Goal: Use online tool/utility: Use online tool/utility

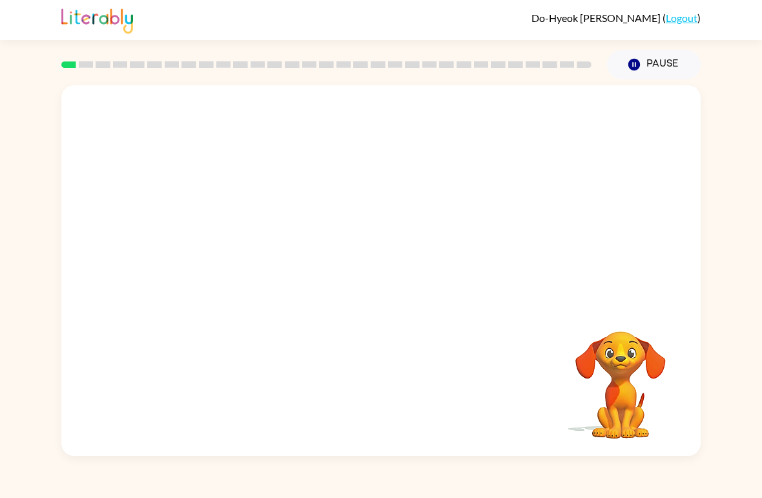
click at [518, 334] on div "Your browser must support playing .mp4 files to use Literably. Please try using…" at bounding box center [381, 270] width 640 height 371
click at [379, 290] on button "button" at bounding box center [381, 277] width 83 height 47
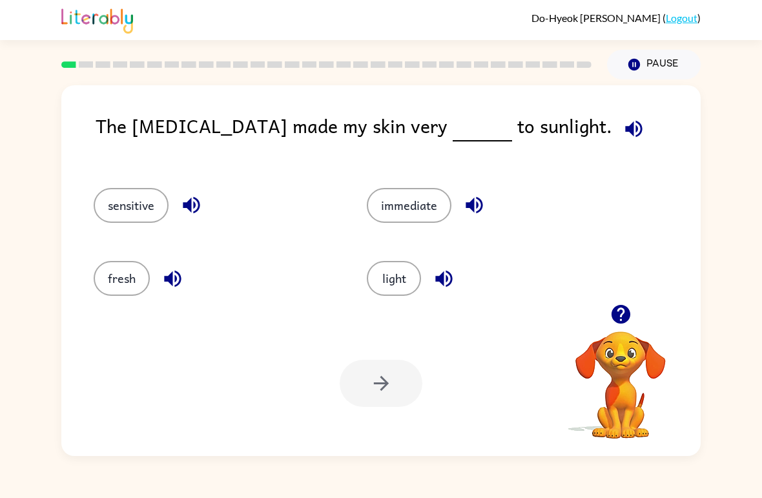
click at [618, 125] on button "button" at bounding box center [634, 128] width 33 height 33
click at [623, 120] on icon "button" at bounding box center [634, 129] width 23 height 23
click at [626, 123] on icon "button" at bounding box center [634, 128] width 17 height 17
click at [401, 296] on button "light" at bounding box center [394, 278] width 54 height 35
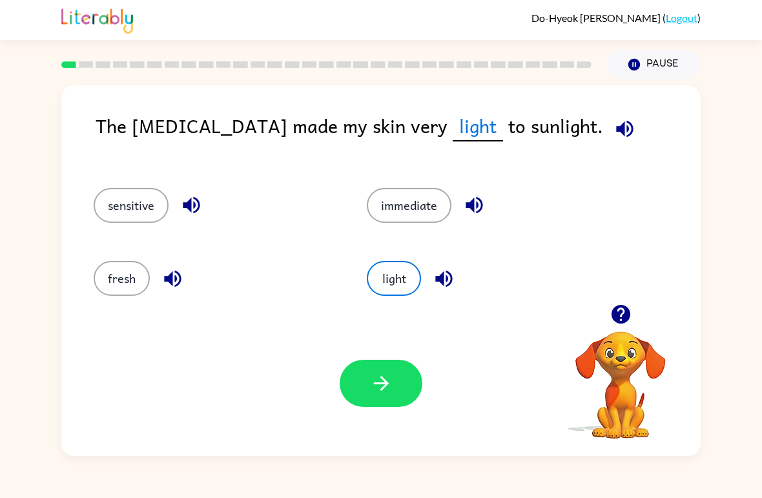
click at [423, 201] on button "immediate" at bounding box center [409, 205] width 85 height 35
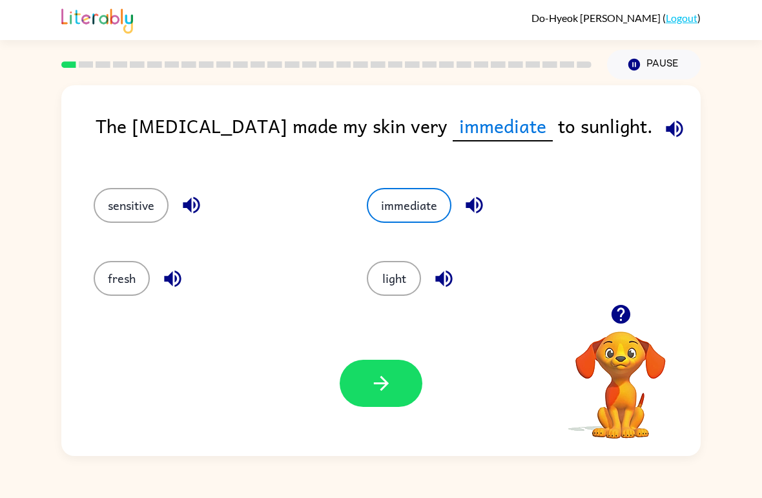
click at [142, 189] on button "sensitive" at bounding box center [131, 205] width 75 height 35
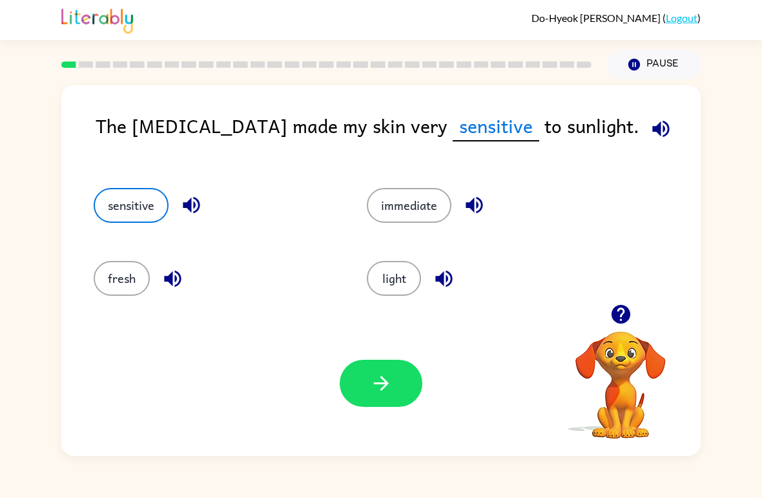
click at [129, 262] on button "fresh" at bounding box center [122, 278] width 56 height 35
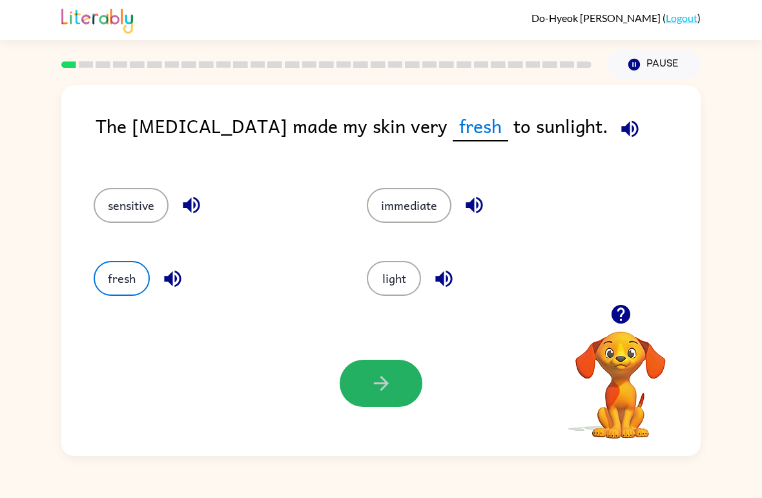
click at [397, 382] on button "button" at bounding box center [381, 383] width 83 height 47
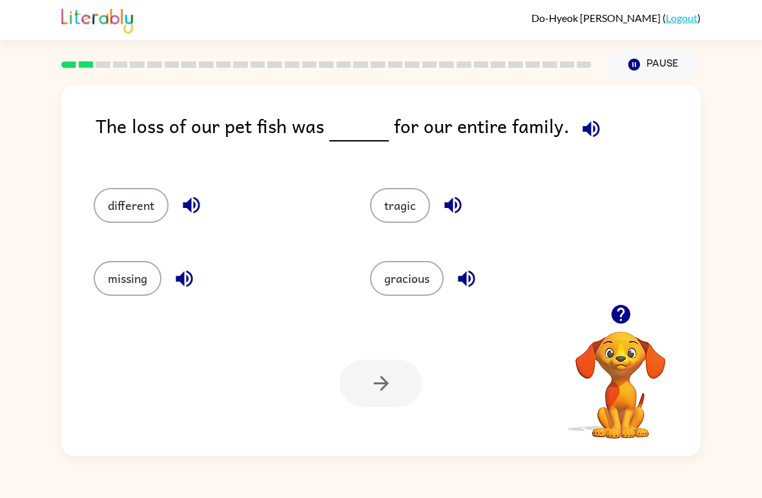
click at [81, 66] on rect at bounding box center [86, 64] width 15 height 6
click at [57, 63] on div at bounding box center [327, 64] width 546 height 45
click at [73, 70] on div at bounding box center [327, 64] width 546 height 45
click at [85, 59] on div at bounding box center [327, 64] width 546 height 45
click at [84, 58] on div at bounding box center [327, 64] width 546 height 45
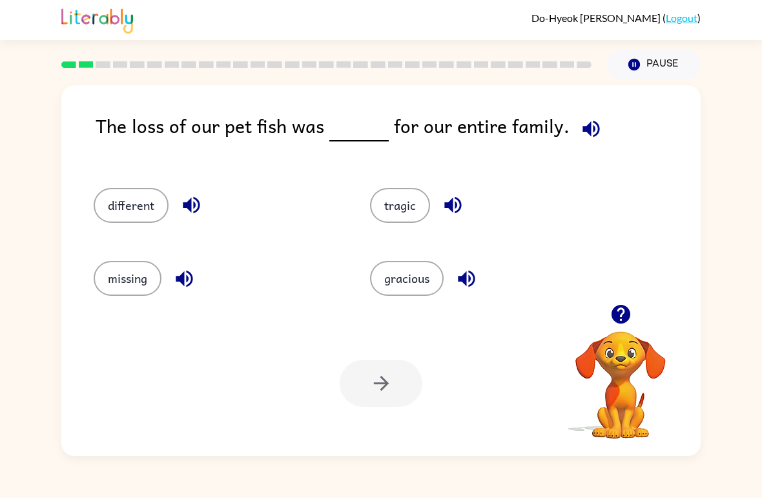
click at [70, 65] on rect at bounding box center [68, 64] width 15 height 6
click at [65, 60] on div at bounding box center [327, 64] width 546 height 45
click at [202, 420] on div "Your browser must support playing .mp4 files to use Literably. Please try using…" at bounding box center [381, 383] width 640 height 145
click at [183, 404] on div "Your browser must support playing .mp4 files to use Literably. Please try using…" at bounding box center [381, 383] width 640 height 145
click at [182, 404] on div "Your browser must support playing .mp4 files to use Literably. Please try using…" at bounding box center [381, 383] width 640 height 145
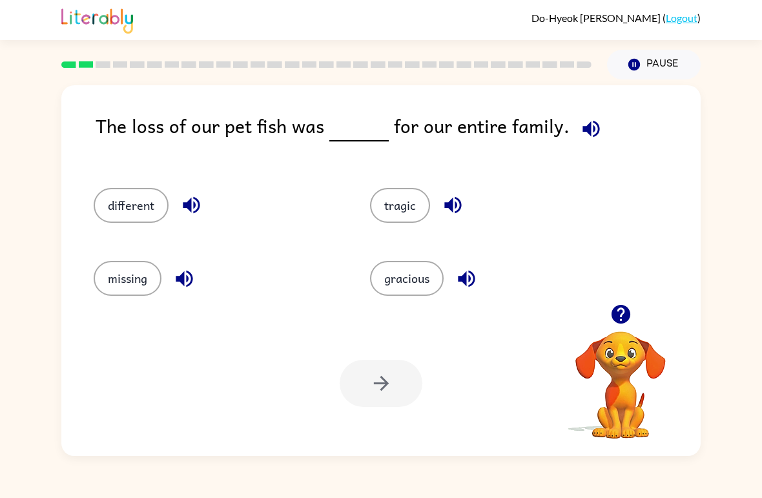
click at [182, 368] on div "Your browser must support playing .mp4 files to use Literably. Please try using…" at bounding box center [381, 383] width 640 height 145
click at [195, 364] on div "Your browser must support playing .mp4 files to use Literably. Please try using…" at bounding box center [381, 383] width 640 height 145
click at [56, 79] on div at bounding box center [327, 64] width 546 height 45
click at [65, 67] on rect at bounding box center [68, 64] width 15 height 6
click at [583, 130] on icon "button" at bounding box center [591, 128] width 17 height 17
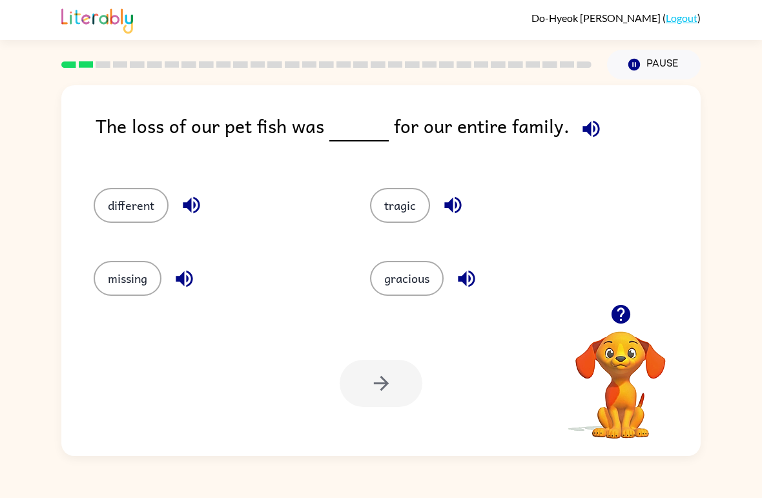
click at [187, 205] on icon "button" at bounding box center [191, 205] width 17 height 17
click at [187, 286] on icon "button" at bounding box center [184, 278] width 17 height 17
click at [455, 205] on icon "button" at bounding box center [453, 205] width 23 height 23
click at [464, 265] on button "button" at bounding box center [466, 278] width 33 height 33
click at [589, 125] on icon "button" at bounding box center [591, 129] width 23 height 23
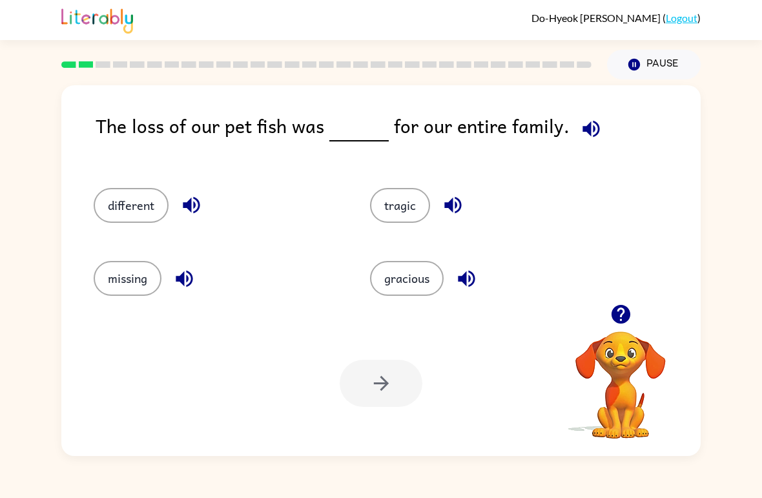
click at [145, 281] on button "missing" at bounding box center [128, 278] width 68 height 35
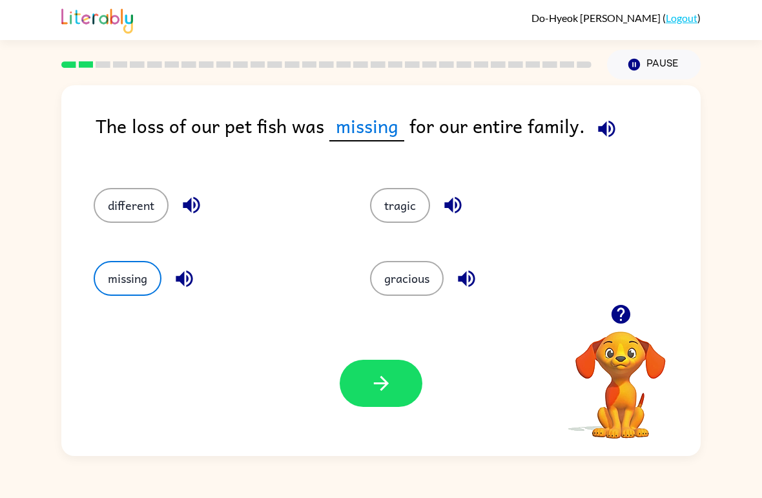
click at [401, 385] on button "button" at bounding box center [381, 383] width 83 height 47
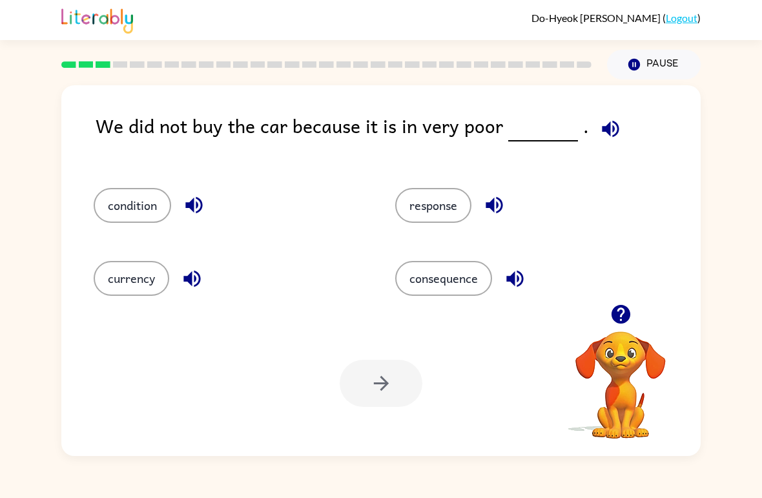
click at [615, 122] on button "button" at bounding box center [610, 128] width 33 height 33
click at [600, 122] on icon "button" at bounding box center [611, 129] width 23 height 23
click at [189, 211] on icon "button" at bounding box center [194, 205] width 23 height 23
click at [600, 125] on icon "button" at bounding box center [611, 129] width 23 height 23
click at [191, 268] on icon "button" at bounding box center [192, 279] width 23 height 23
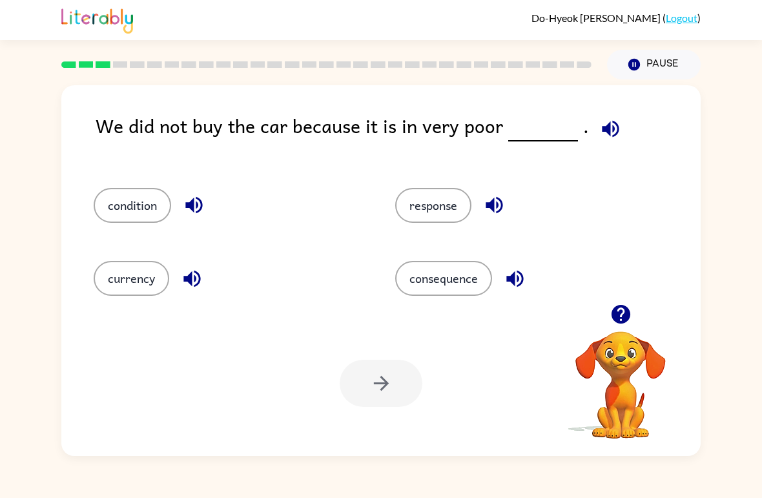
click at [432, 210] on button "response" at bounding box center [433, 205] width 76 height 35
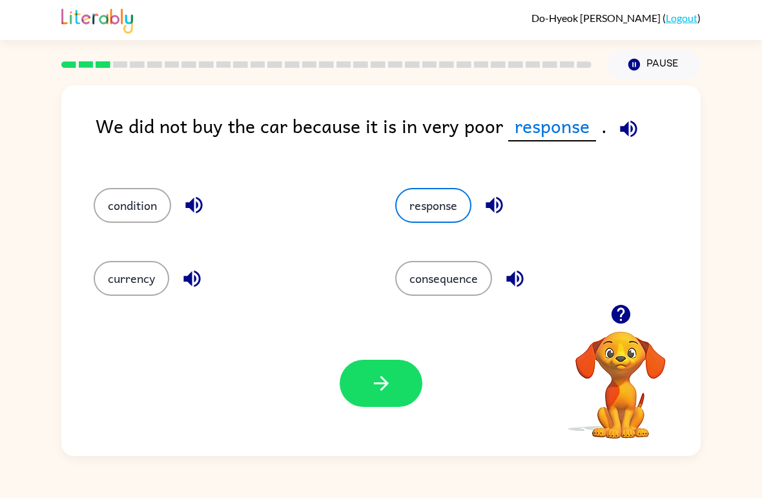
click at [390, 388] on icon "button" at bounding box center [381, 383] width 23 height 23
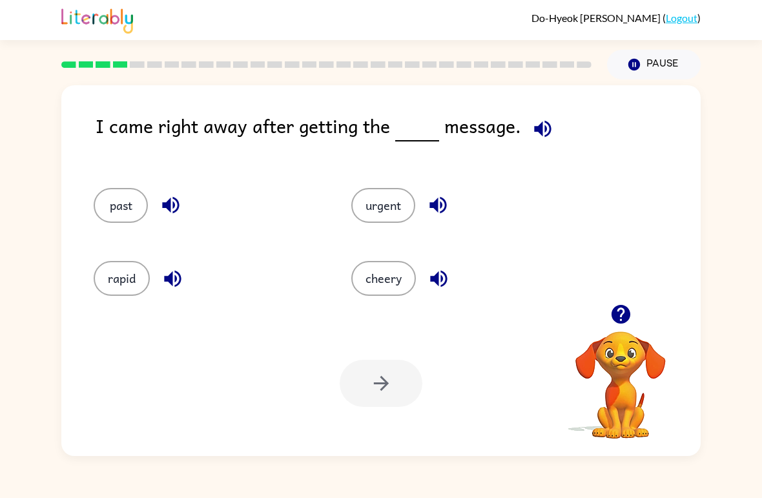
click at [534, 132] on icon "button" at bounding box center [542, 128] width 17 height 17
click at [173, 190] on button "button" at bounding box center [170, 205] width 33 height 33
click at [534, 128] on icon "button" at bounding box center [542, 128] width 17 height 17
click at [544, 136] on icon "button" at bounding box center [542, 128] width 17 height 17
click at [532, 138] on icon "button" at bounding box center [543, 129] width 23 height 23
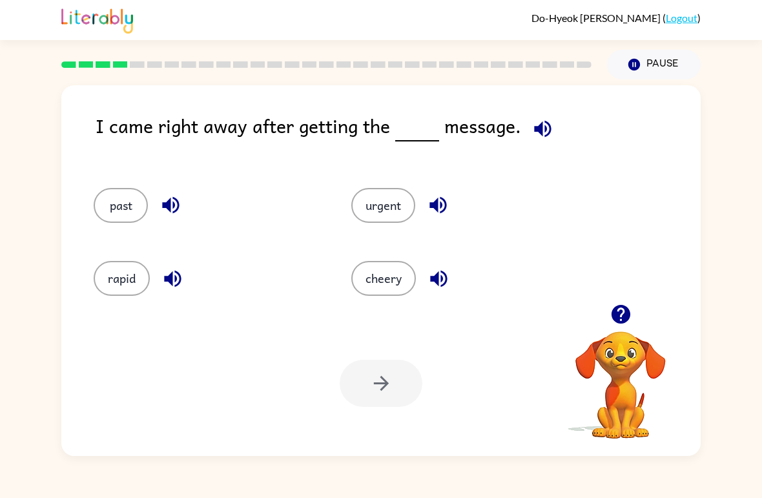
click at [547, 130] on icon "button" at bounding box center [542, 128] width 17 height 17
click at [173, 204] on icon "button" at bounding box center [171, 205] width 23 height 23
click at [170, 283] on icon "button" at bounding box center [172, 278] width 17 height 17
click at [443, 201] on icon "button" at bounding box center [438, 205] width 23 height 23
click at [441, 293] on button "button" at bounding box center [439, 278] width 33 height 33
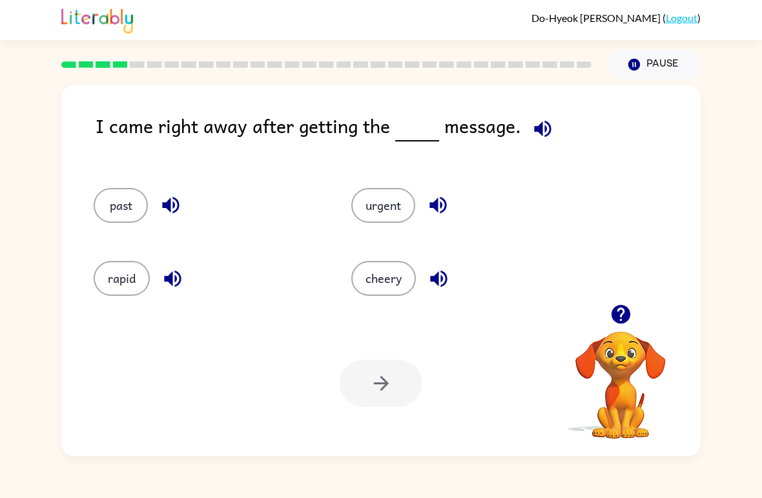
click at [450, 283] on icon "button" at bounding box center [439, 279] width 23 height 23
click at [158, 202] on button "button" at bounding box center [170, 205] width 33 height 33
click at [172, 277] on icon "button" at bounding box center [172, 278] width 17 height 17
click at [441, 293] on button "button" at bounding box center [439, 278] width 33 height 33
click at [443, 209] on icon "button" at bounding box center [438, 205] width 23 height 23
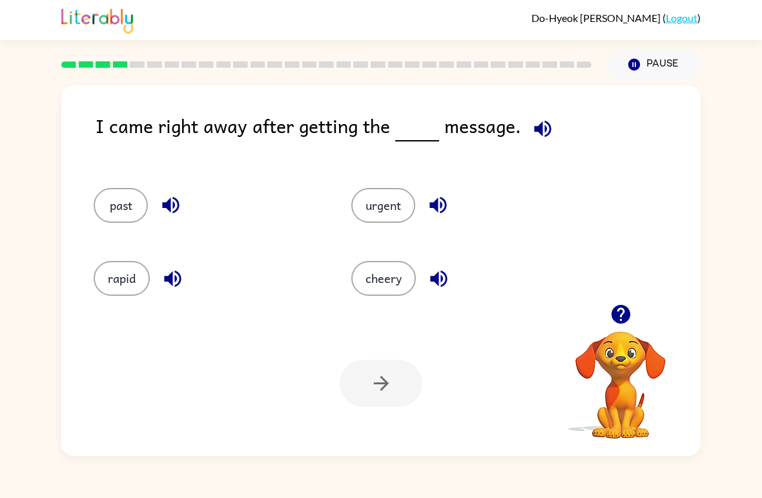
click at [171, 267] on button "button" at bounding box center [172, 278] width 33 height 33
click at [183, 200] on button "button" at bounding box center [170, 205] width 33 height 33
click at [184, 212] on button "button" at bounding box center [170, 205] width 33 height 33
click at [189, 216] on div "past" at bounding box center [208, 205] width 228 height 35
click at [172, 205] on icon "button" at bounding box center [171, 205] width 23 height 23
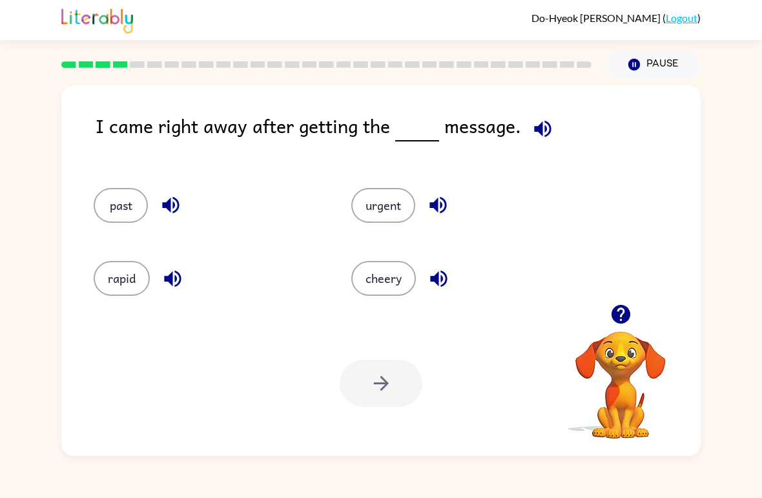
click at [172, 205] on icon "button" at bounding box center [171, 205] width 23 height 23
click at [189, 200] on div "past" at bounding box center [208, 205] width 228 height 35
click at [395, 275] on button "cheery" at bounding box center [384, 278] width 65 height 35
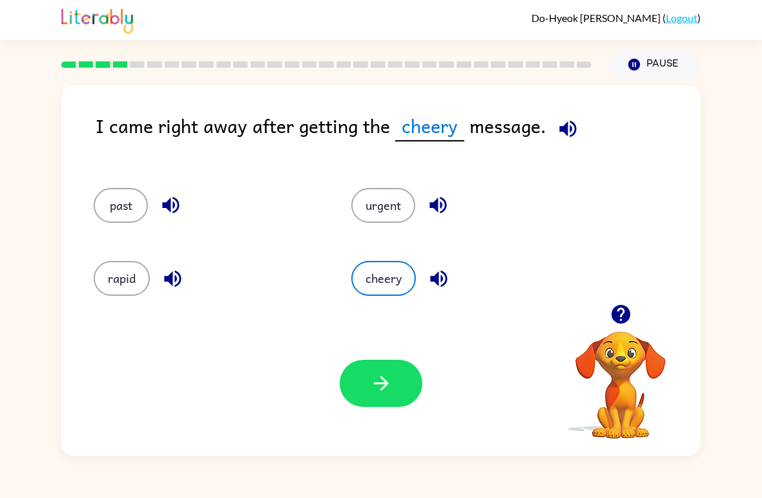
click at [396, 381] on button "button" at bounding box center [381, 383] width 83 height 47
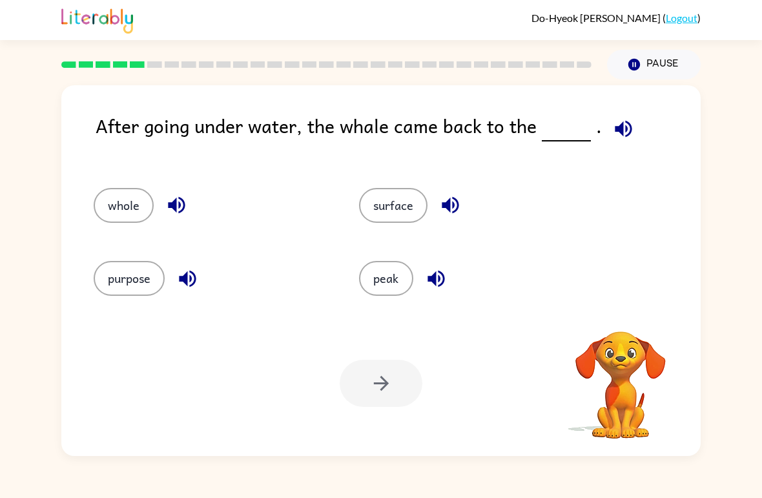
click at [403, 198] on button "surface" at bounding box center [393, 205] width 68 height 35
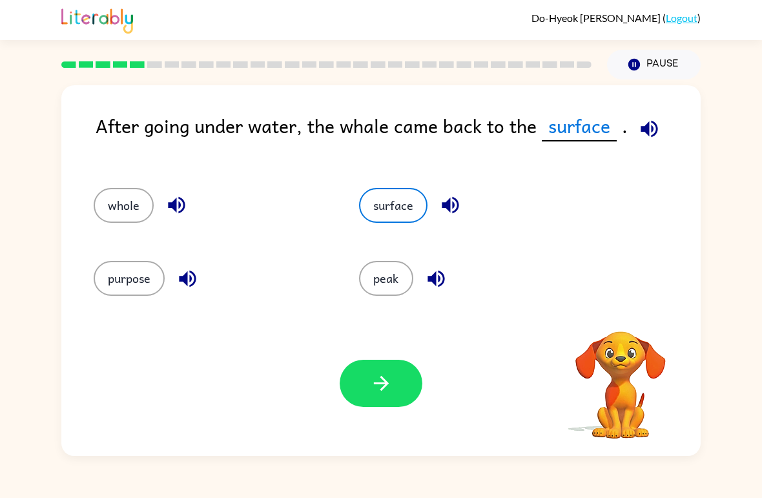
click at [392, 384] on icon "button" at bounding box center [381, 383] width 23 height 23
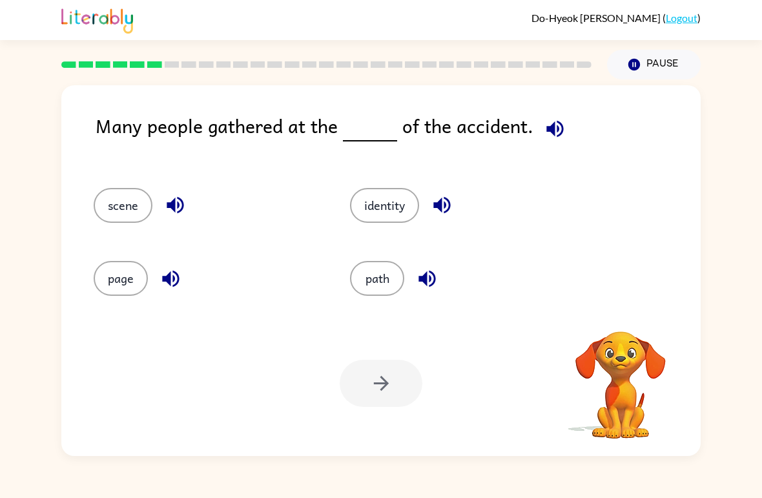
click at [113, 196] on button "scene" at bounding box center [123, 205] width 59 height 35
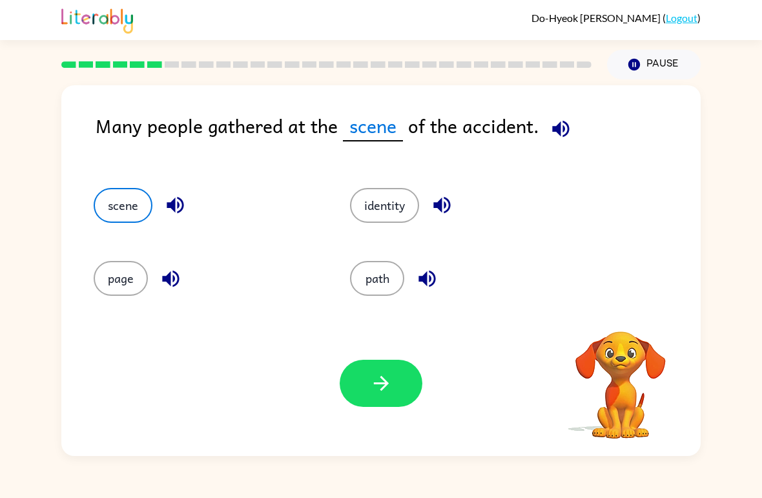
click at [388, 370] on button "button" at bounding box center [381, 383] width 83 height 47
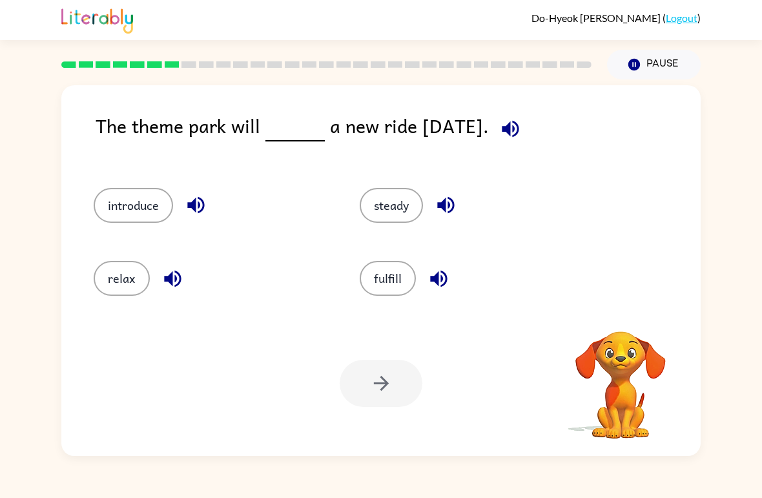
click at [122, 264] on button "relax" at bounding box center [122, 278] width 56 height 35
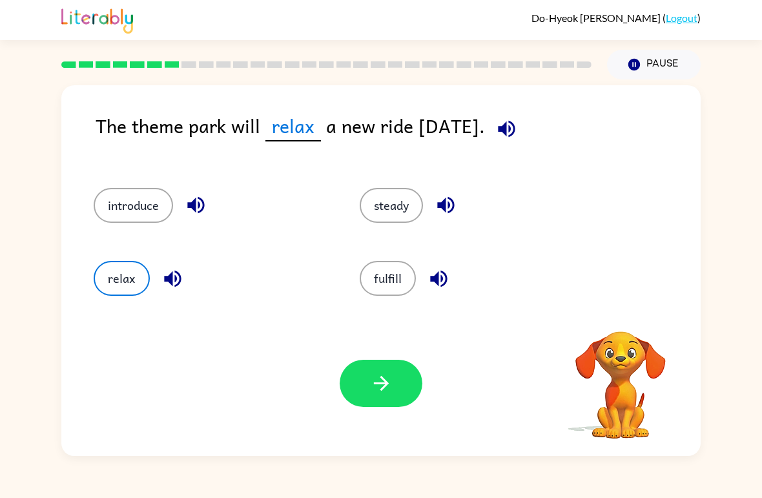
click at [360, 377] on button "button" at bounding box center [381, 383] width 83 height 47
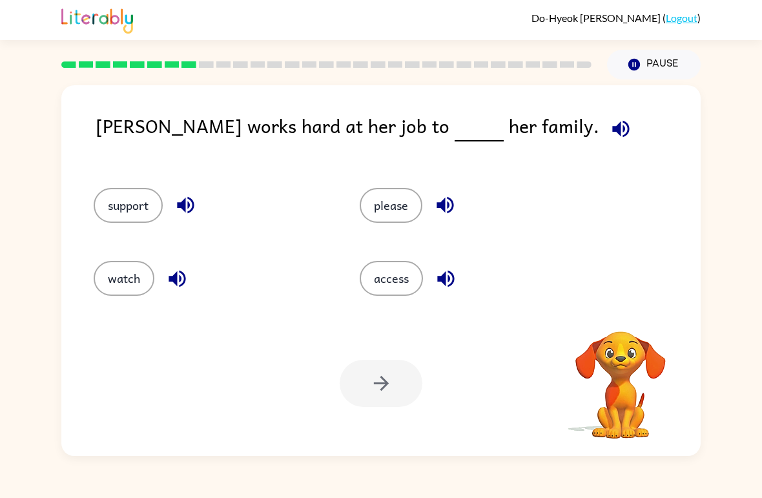
click at [386, 198] on button "please" at bounding box center [391, 205] width 63 height 35
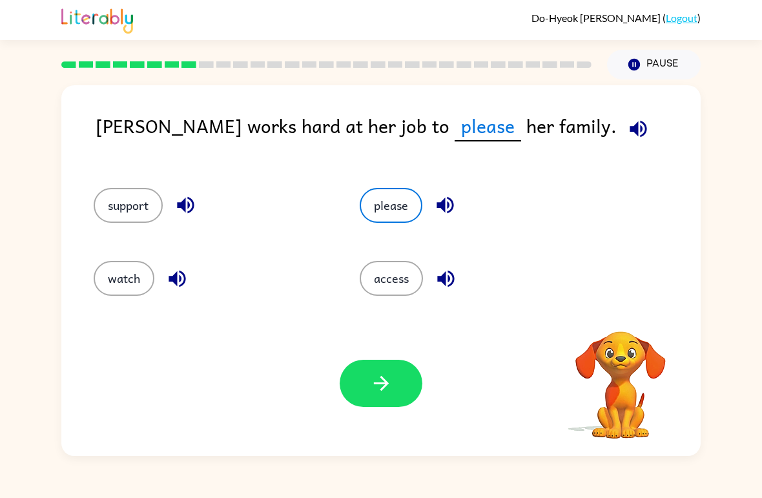
click at [370, 382] on icon "button" at bounding box center [381, 383] width 23 height 23
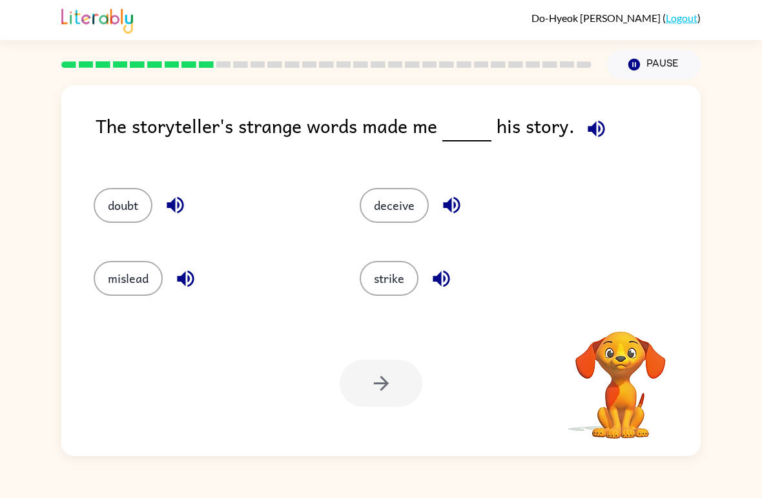
click at [379, 377] on div at bounding box center [381, 383] width 83 height 47
click at [388, 375] on div at bounding box center [381, 383] width 83 height 47
click at [129, 192] on button "doubt" at bounding box center [123, 205] width 59 height 35
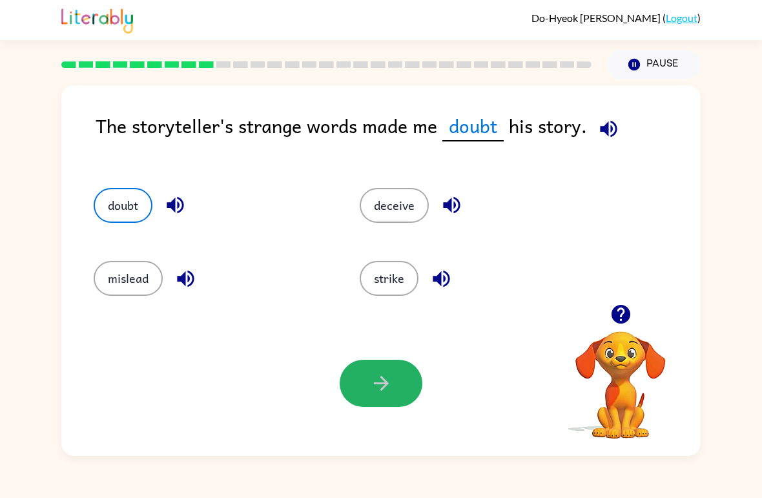
click at [381, 381] on icon "button" at bounding box center [381, 383] width 23 height 23
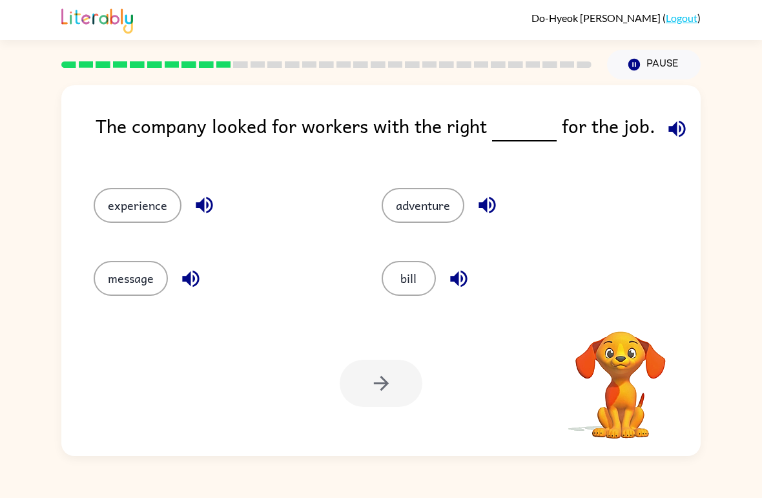
click at [399, 274] on button "bill" at bounding box center [409, 278] width 54 height 35
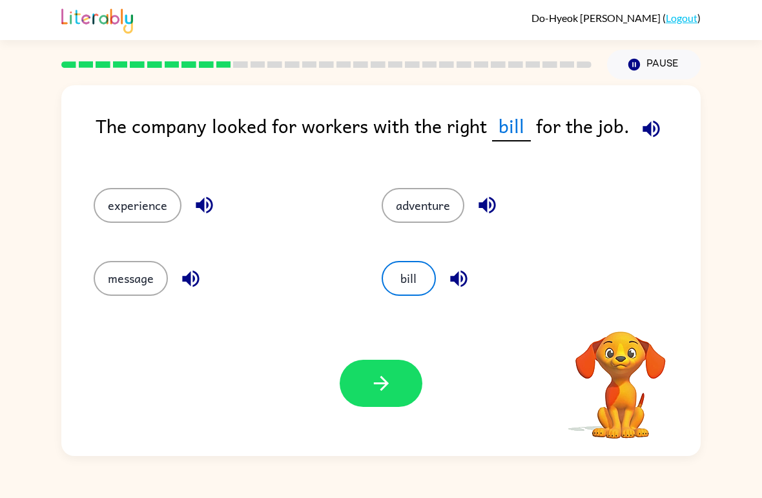
click at [375, 386] on icon "button" at bounding box center [381, 383] width 23 height 23
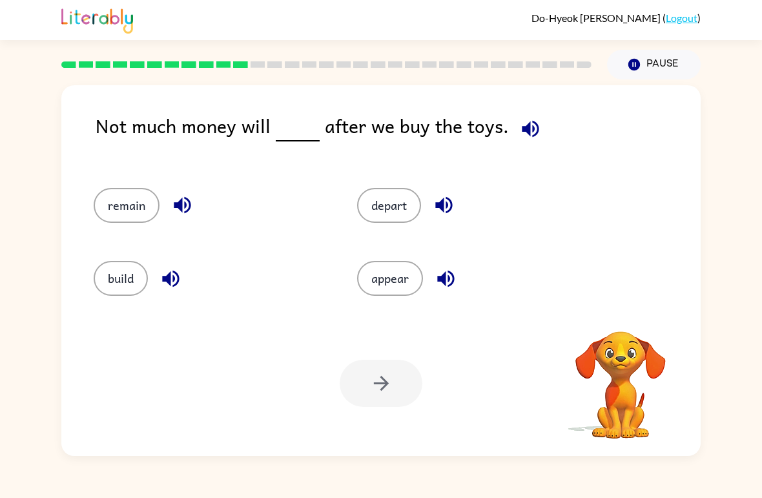
click at [408, 205] on button "depart" at bounding box center [389, 205] width 64 height 35
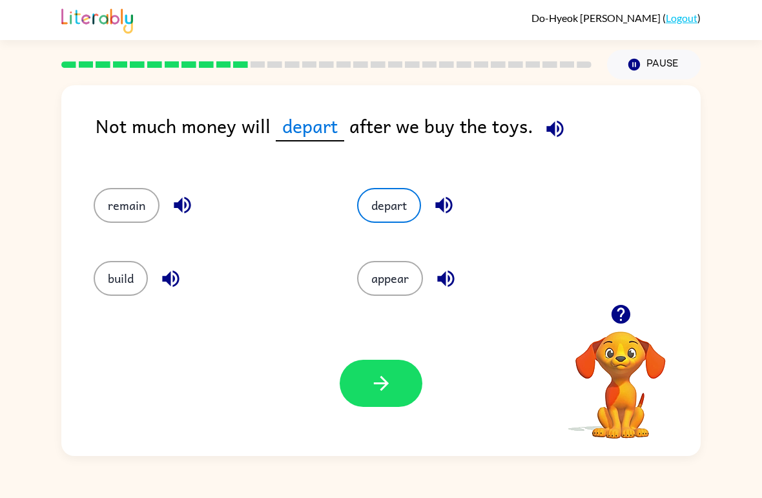
click at [363, 367] on button "button" at bounding box center [381, 383] width 83 height 47
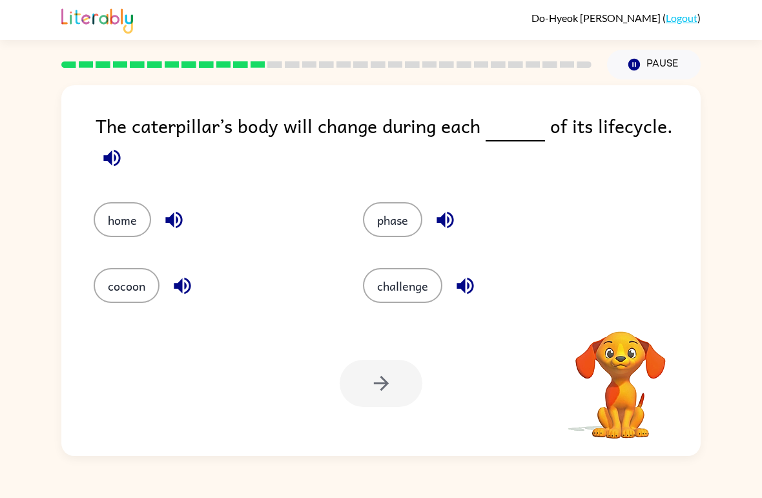
click at [119, 275] on button "cocoon" at bounding box center [127, 285] width 66 height 35
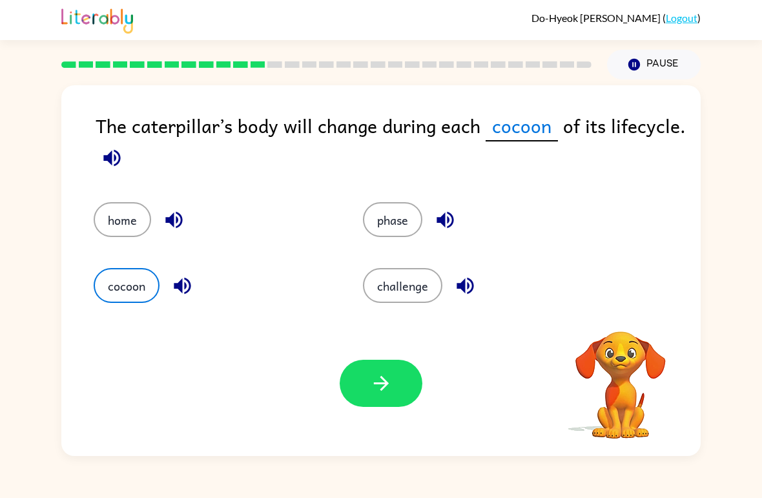
click at [361, 383] on button "button" at bounding box center [381, 383] width 83 height 47
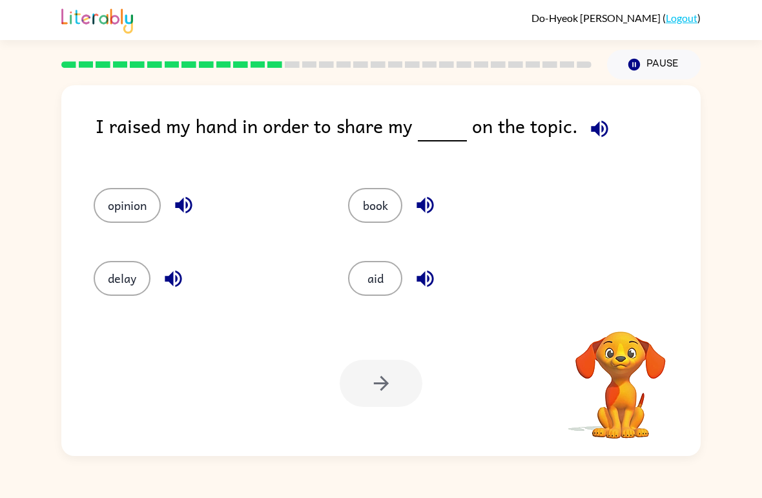
click at [395, 386] on div at bounding box center [381, 383] width 83 height 47
click at [142, 205] on button "opinion" at bounding box center [127, 205] width 67 height 35
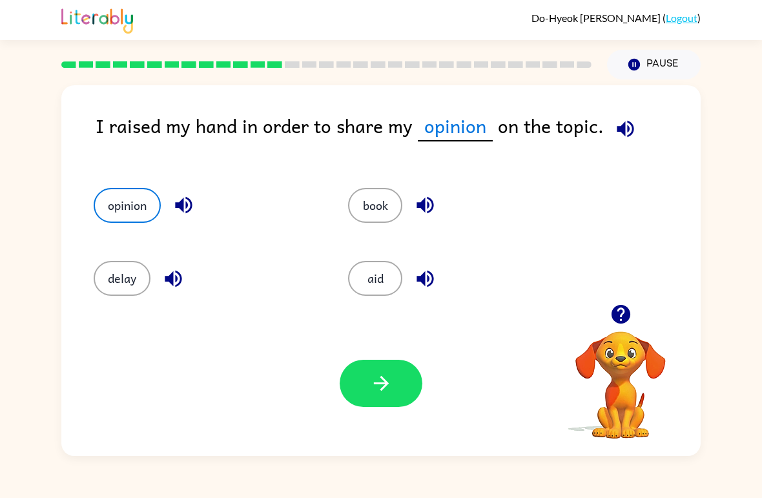
click at [395, 394] on button "button" at bounding box center [381, 383] width 83 height 47
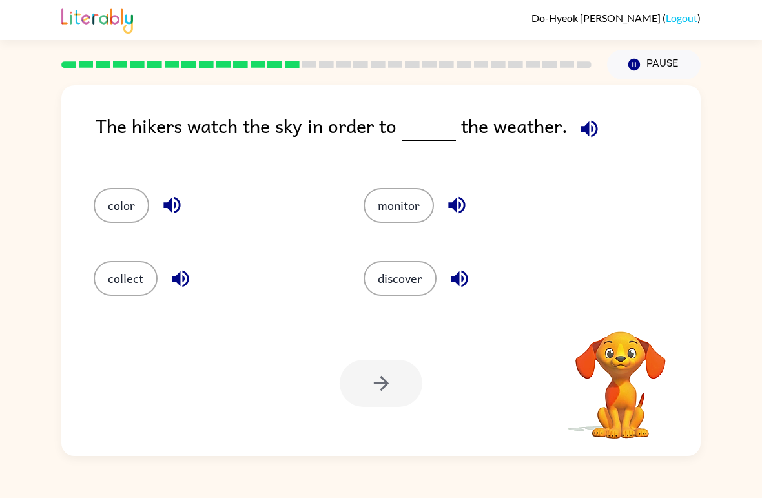
click at [116, 209] on button "color" at bounding box center [122, 205] width 56 height 35
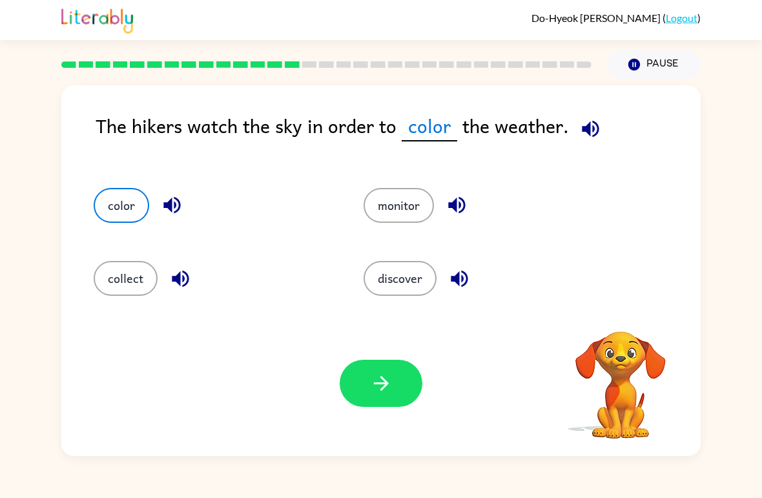
click at [392, 388] on icon "button" at bounding box center [381, 383] width 23 height 23
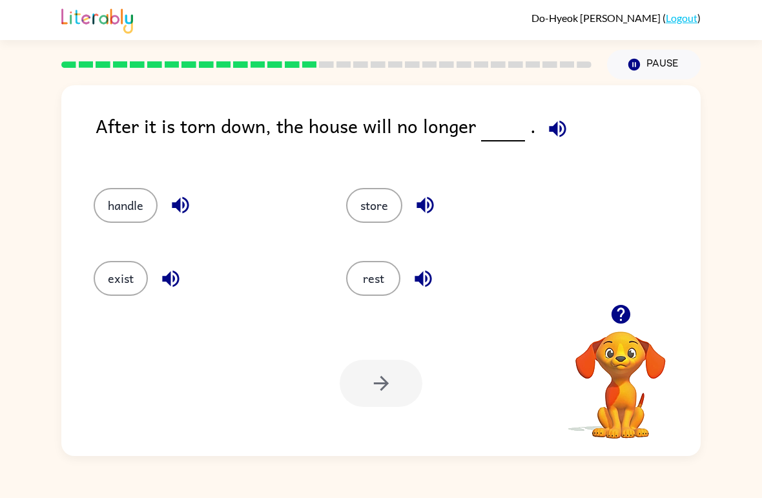
click at [379, 278] on button "rest" at bounding box center [373, 278] width 54 height 35
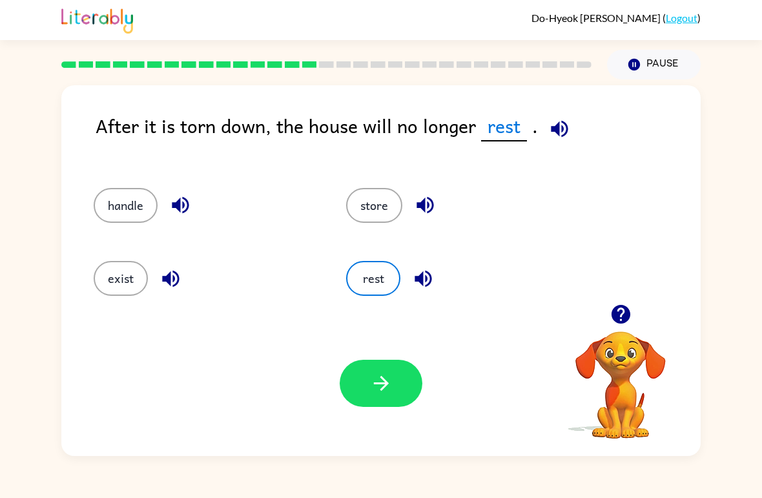
click at [390, 370] on button "button" at bounding box center [381, 383] width 83 height 47
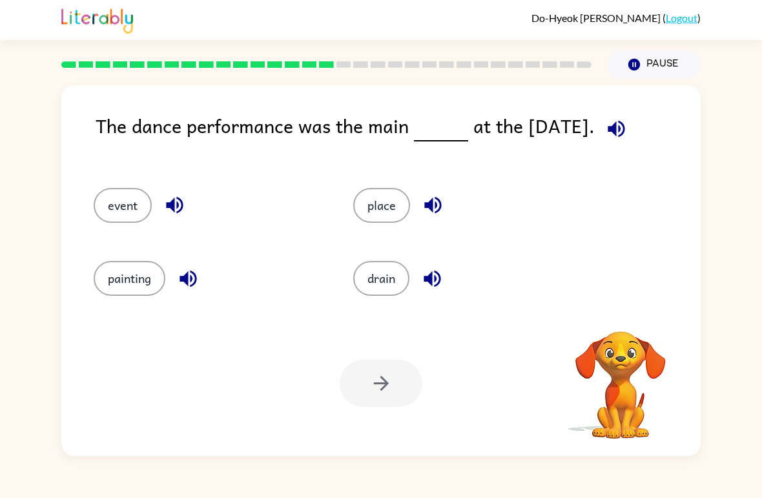
click at [379, 200] on button "place" at bounding box center [381, 205] width 57 height 35
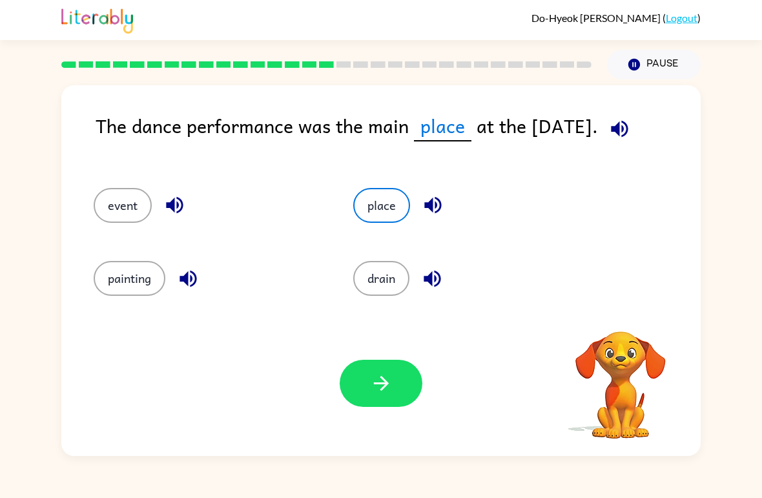
click at [379, 379] on icon "button" at bounding box center [381, 383] width 23 height 23
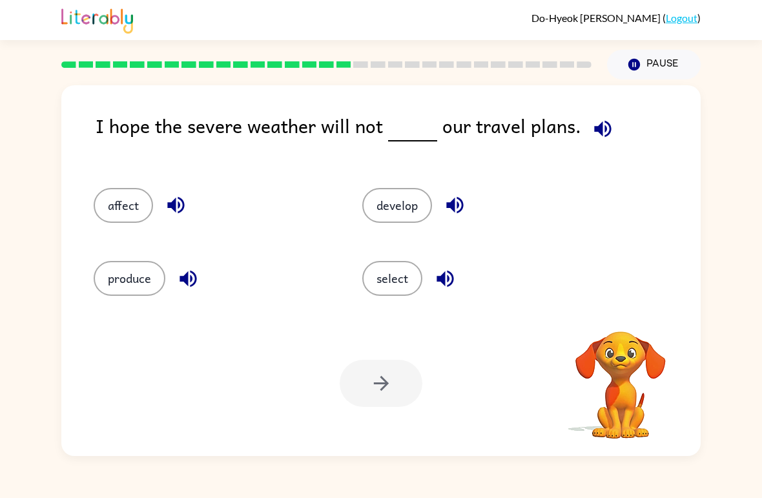
click at [114, 199] on button "affect" at bounding box center [123, 205] width 59 height 35
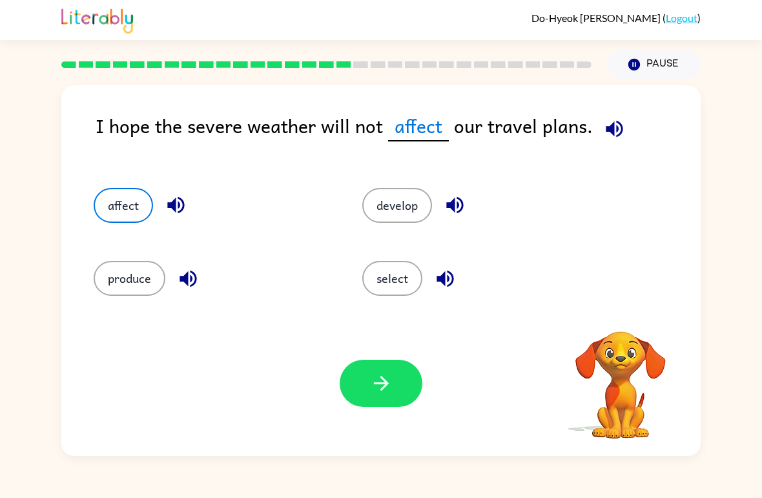
click at [376, 383] on icon "button" at bounding box center [381, 383] width 23 height 23
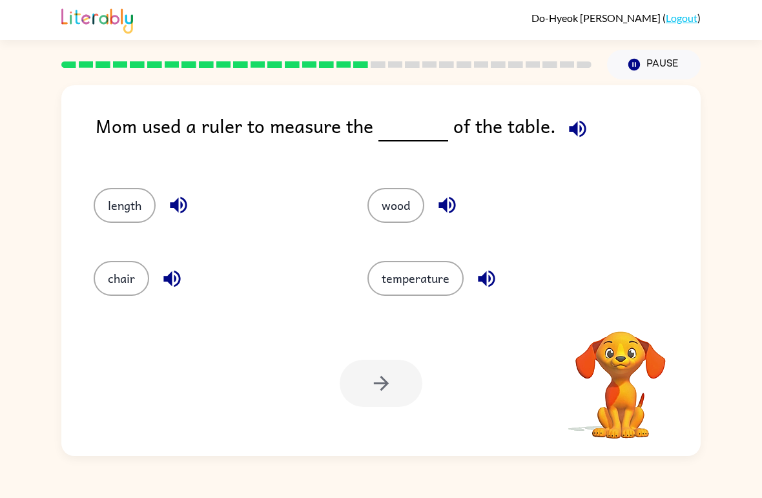
click at [125, 271] on button "chair" at bounding box center [122, 278] width 56 height 35
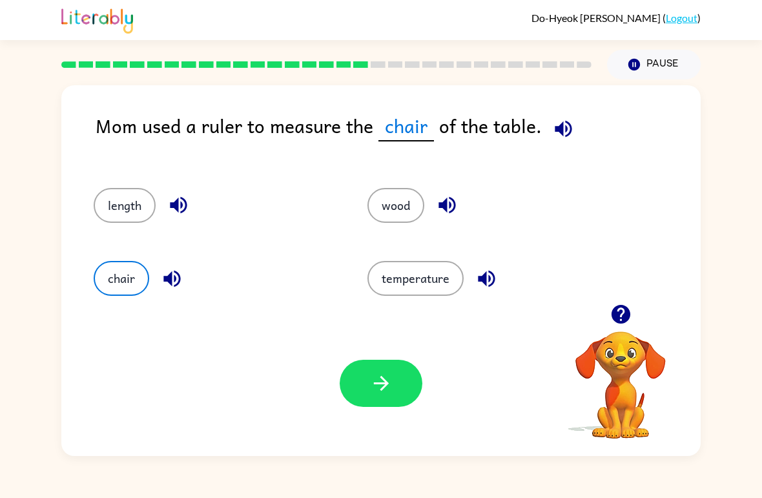
click at [395, 383] on button "button" at bounding box center [381, 383] width 83 height 47
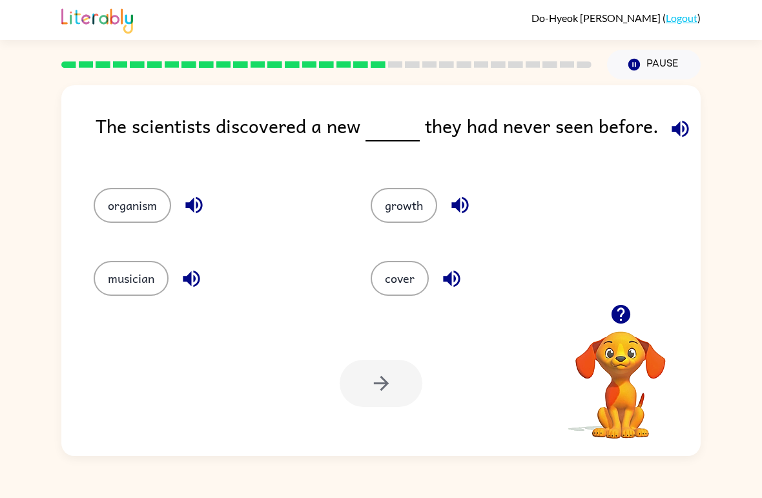
click at [414, 194] on button "growth" at bounding box center [404, 205] width 67 height 35
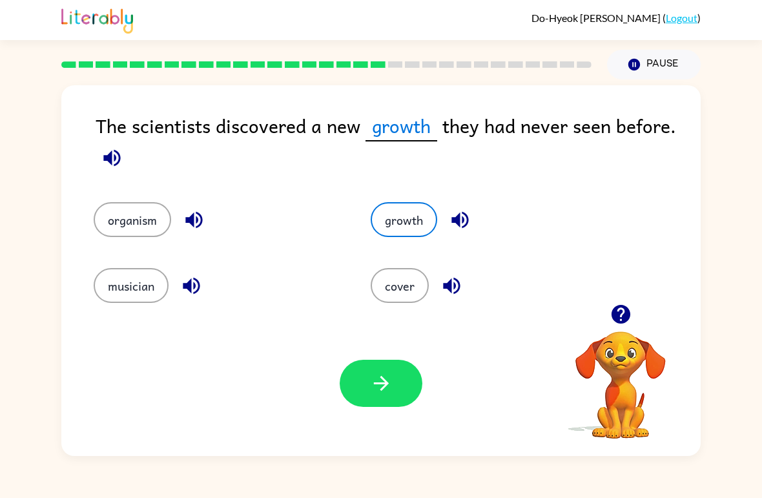
click at [373, 388] on icon "button" at bounding box center [381, 383] width 23 height 23
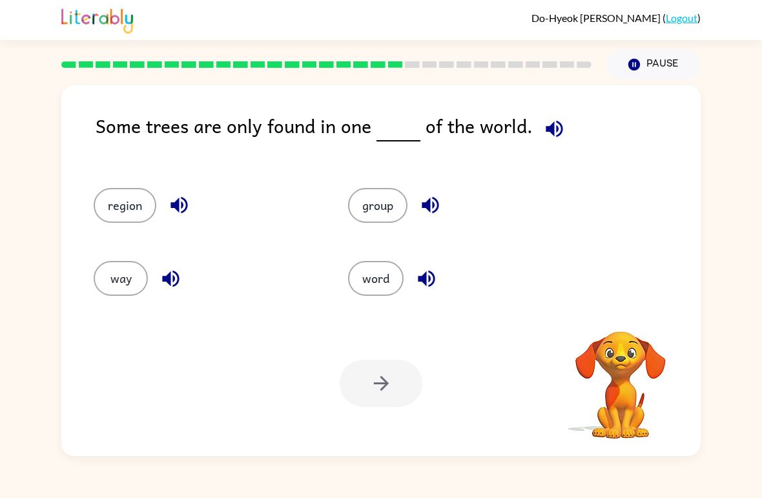
click at [386, 274] on button "word" at bounding box center [376, 278] width 56 height 35
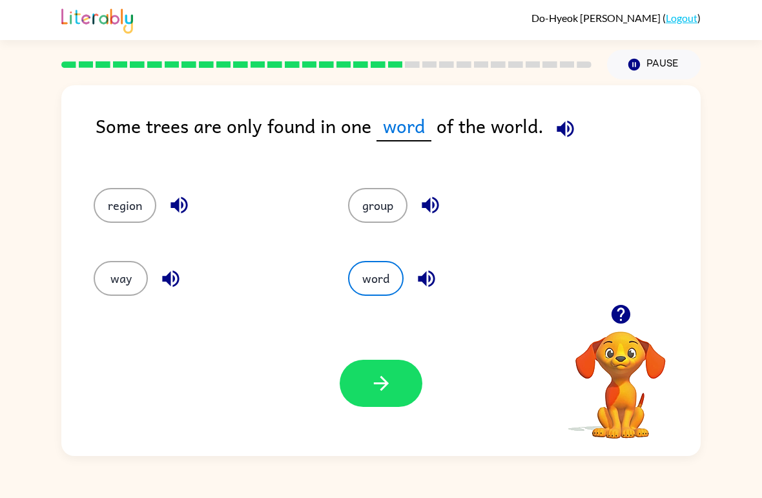
click at [390, 382] on icon "button" at bounding box center [381, 383] width 23 height 23
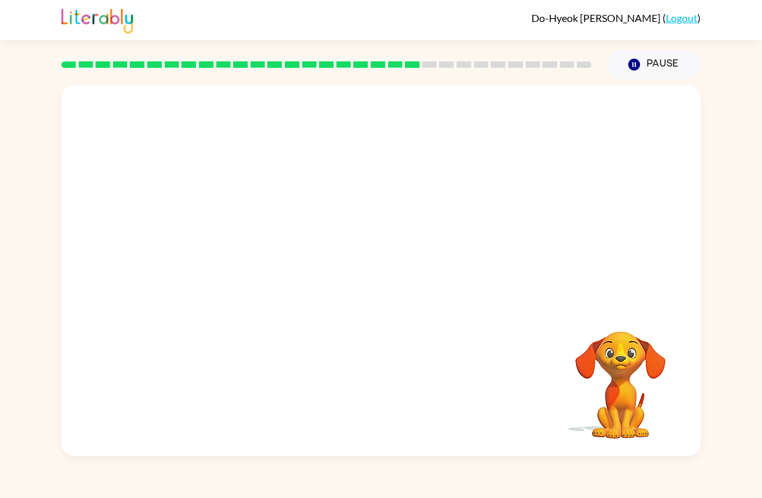
click at [395, 364] on div "Your browser must support playing .mp4 files to use Literably. Please try using…" at bounding box center [381, 270] width 640 height 371
click at [442, 369] on div "Your browser must support playing .mp4 files to use Literably. Please try using…" at bounding box center [381, 270] width 640 height 371
click at [277, 105] on video "Your browser must support playing .mp4 files to use Literably. Please try using…" at bounding box center [381, 194] width 640 height 219
click at [453, 201] on video "Your browser must support playing .mp4 files to use Literably. Please try using…" at bounding box center [381, 194] width 640 height 219
click at [448, 199] on video "Your browser must support playing .mp4 files to use Literably. Please try using…" at bounding box center [381, 194] width 640 height 219
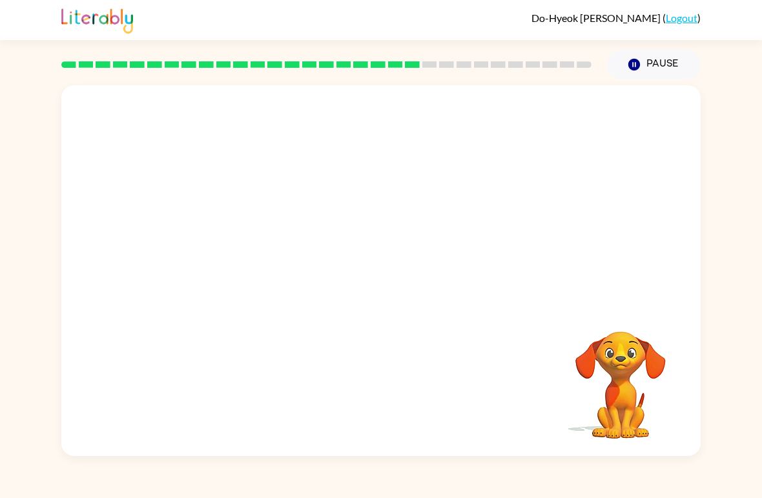
click at [306, 263] on video "Your browser must support playing .mp4 files to use Literably. Please try using…" at bounding box center [381, 194] width 640 height 219
click at [274, 107] on video "Your browser must support playing .mp4 files to use Literably. Please try using…" at bounding box center [381, 194] width 640 height 219
click at [396, 282] on button "button" at bounding box center [381, 277] width 83 height 47
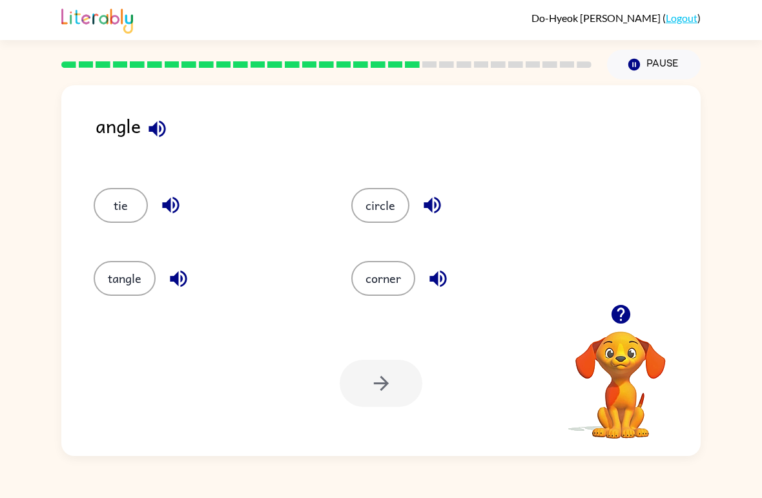
click at [380, 207] on button "circle" at bounding box center [381, 205] width 58 height 35
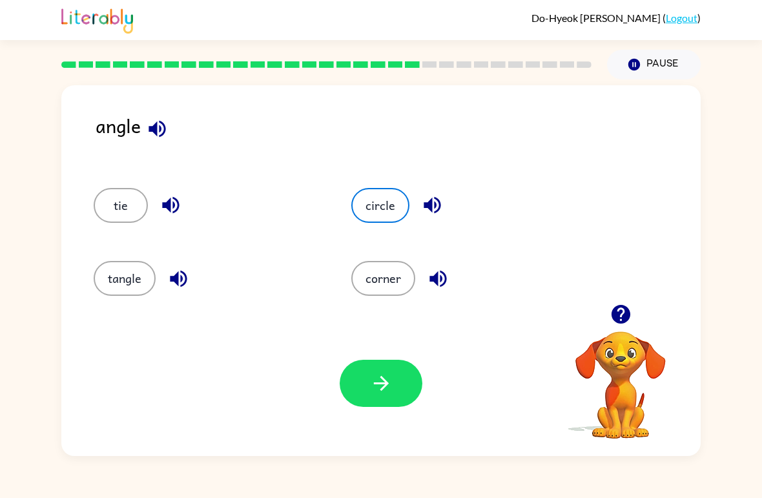
click at [403, 394] on button "button" at bounding box center [381, 383] width 83 height 47
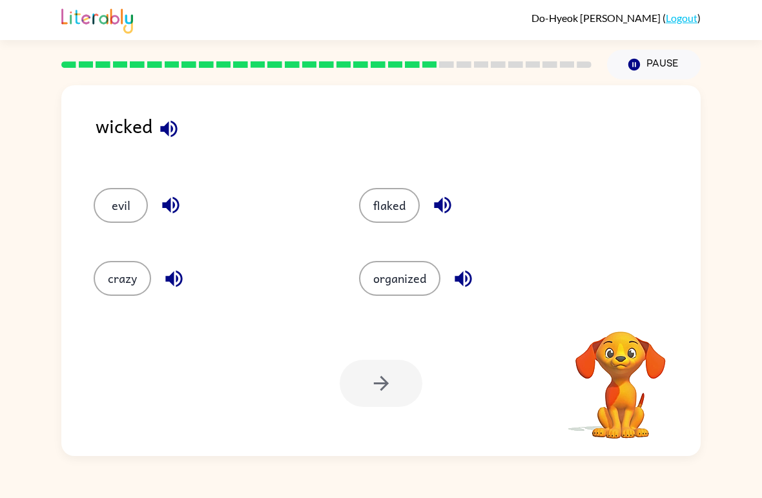
click at [108, 202] on button "evil" at bounding box center [121, 205] width 54 height 35
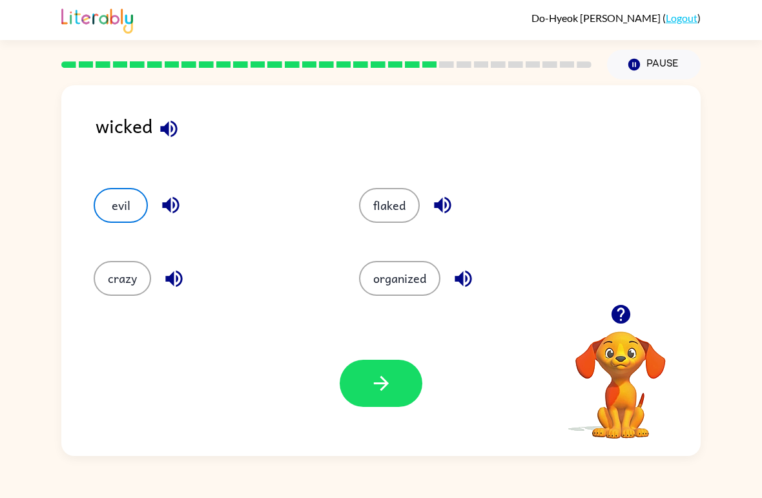
click at [406, 397] on button "button" at bounding box center [381, 383] width 83 height 47
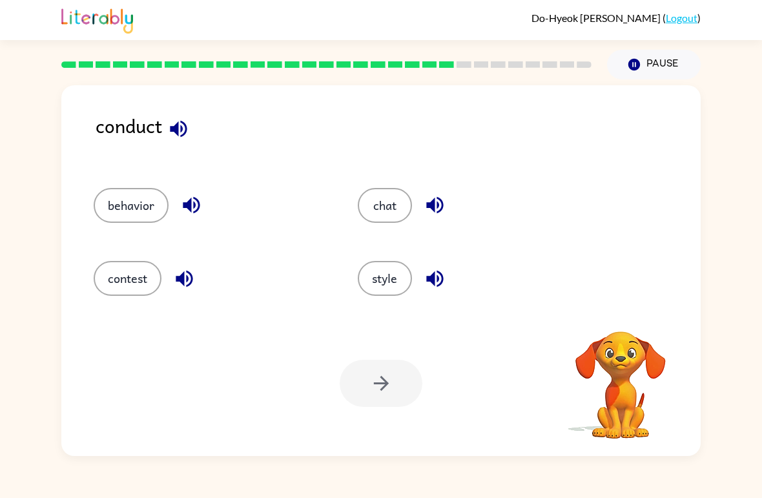
click at [396, 193] on button "chat" at bounding box center [385, 205] width 54 height 35
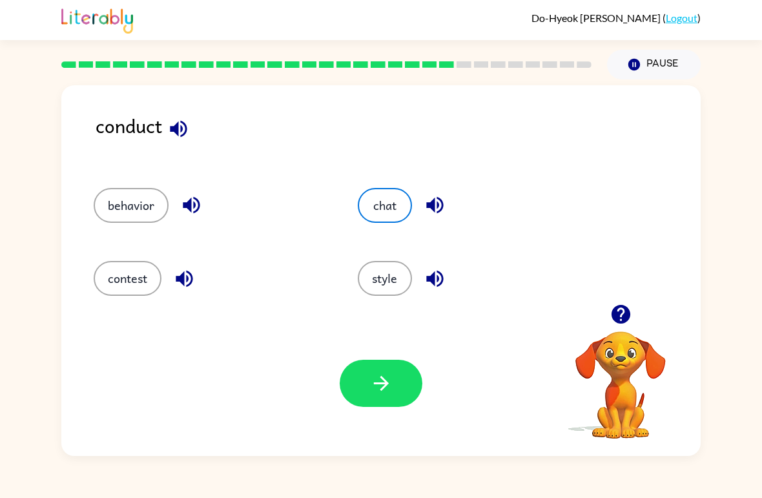
click at [386, 276] on button "style" at bounding box center [385, 278] width 54 height 35
click at [390, 379] on icon "button" at bounding box center [381, 383] width 23 height 23
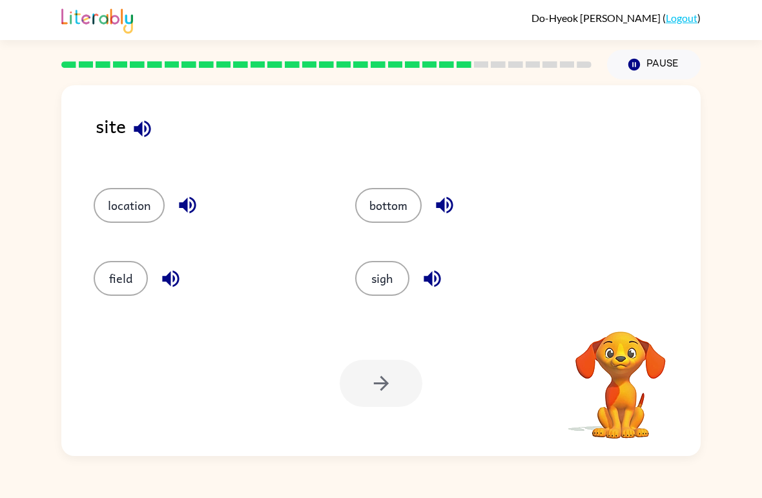
click at [379, 243] on div "sigh" at bounding box center [462, 273] width 262 height 73
click at [382, 277] on button "sigh" at bounding box center [382, 278] width 54 height 35
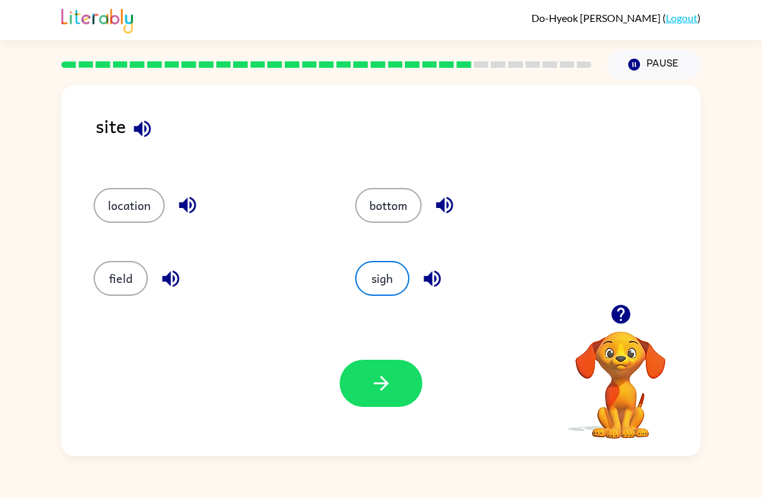
click at [125, 269] on button "field" at bounding box center [121, 278] width 54 height 35
click at [365, 373] on button "button" at bounding box center [381, 383] width 83 height 47
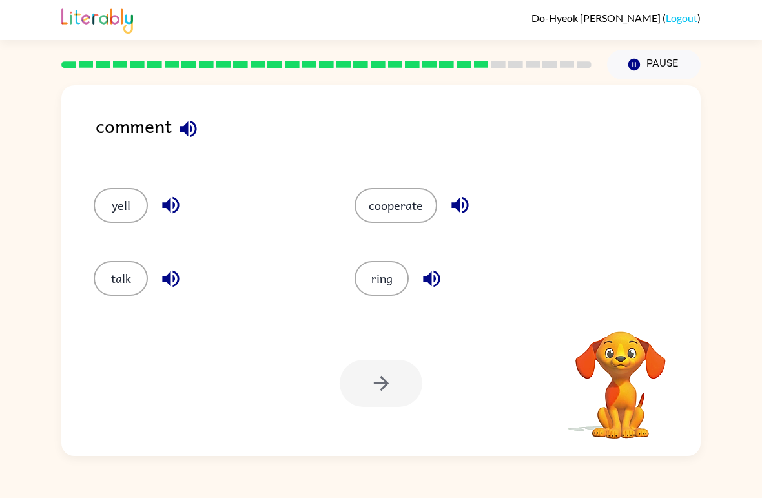
click at [108, 204] on button "yell" at bounding box center [121, 205] width 54 height 35
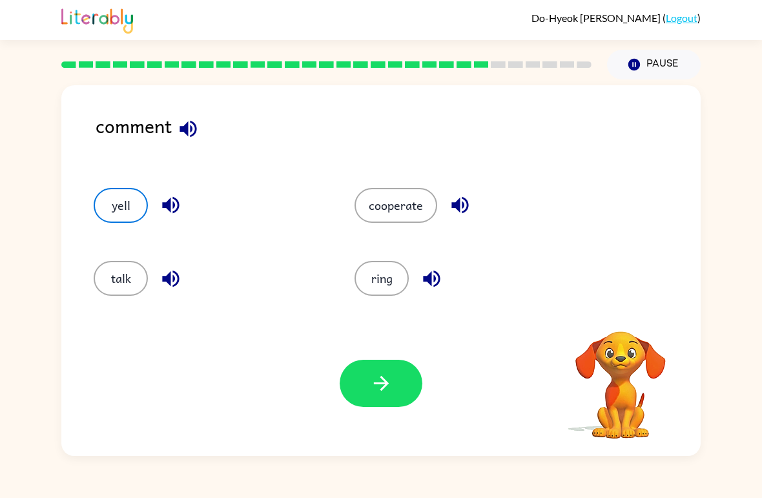
click at [367, 364] on button "button" at bounding box center [381, 383] width 83 height 47
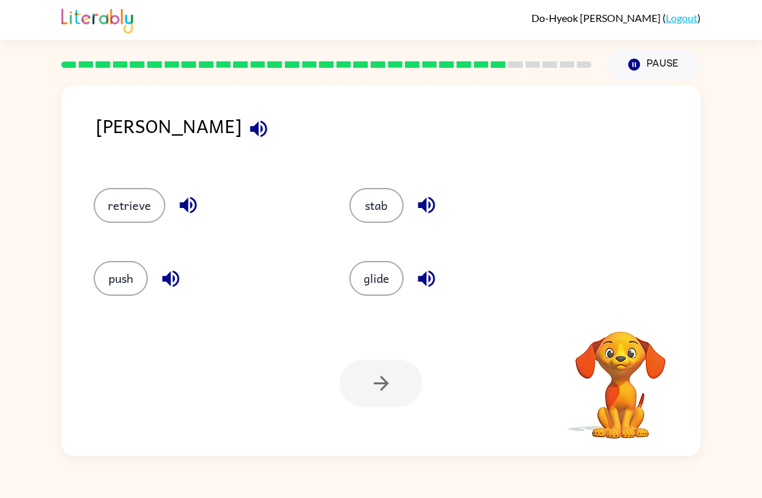
click at [370, 195] on button "stab" at bounding box center [377, 205] width 54 height 35
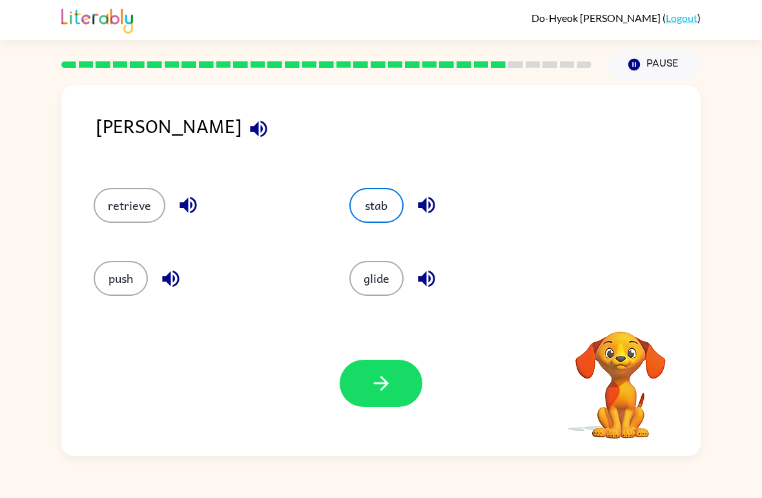
click at [379, 389] on icon "button" at bounding box center [381, 383] width 23 height 23
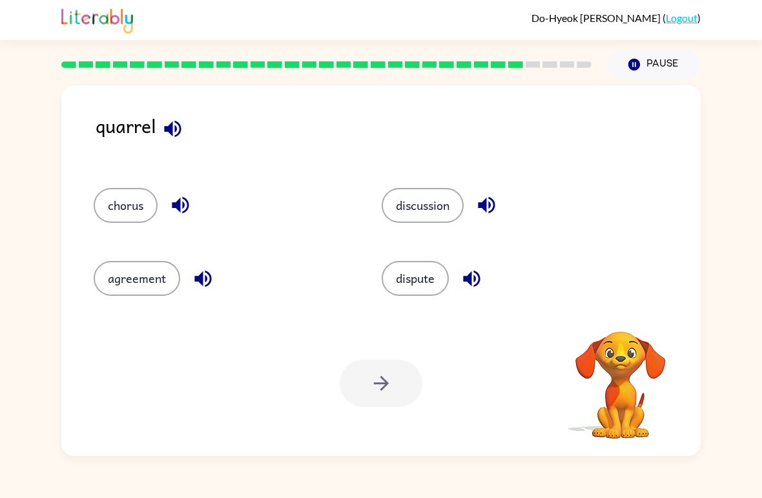
click at [408, 268] on button "dispute" at bounding box center [415, 278] width 67 height 35
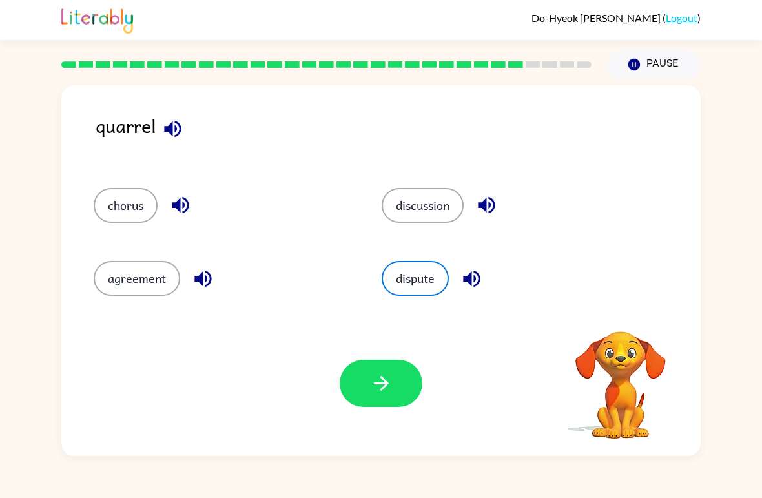
click at [379, 381] on icon "button" at bounding box center [381, 383] width 23 height 23
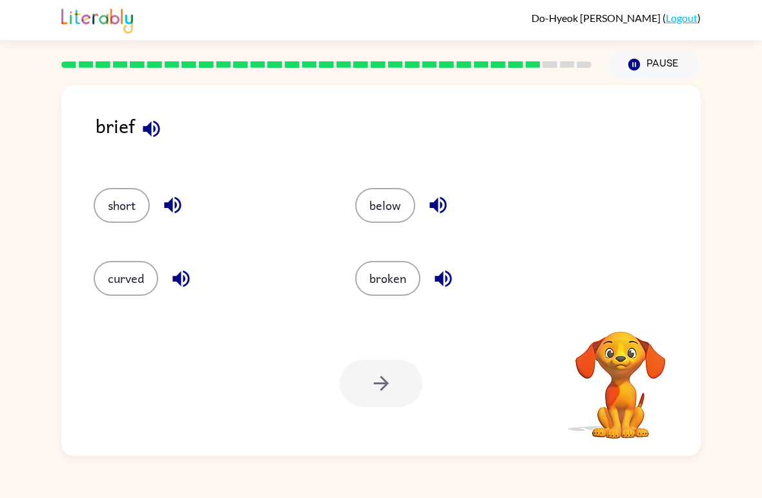
click at [383, 280] on button "broken" at bounding box center [387, 278] width 65 height 35
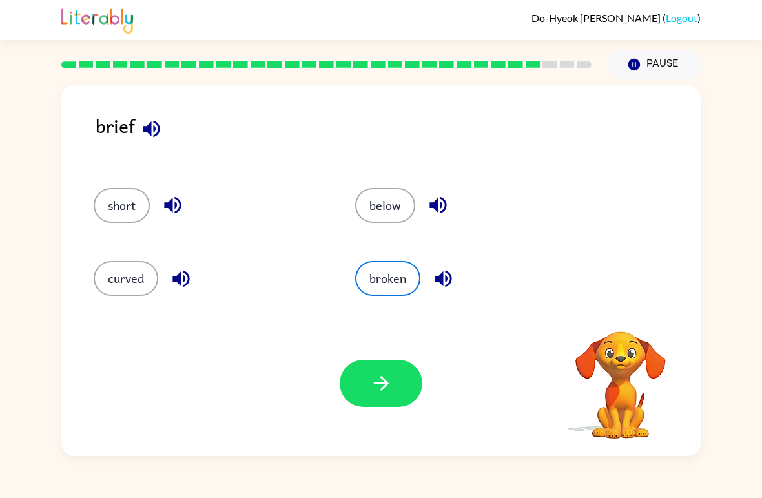
click at [382, 373] on icon "button" at bounding box center [381, 383] width 23 height 23
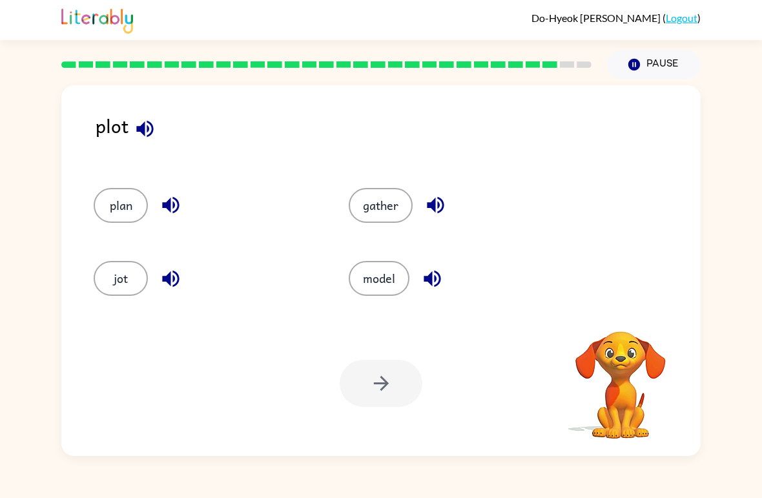
click at [372, 286] on button "model" at bounding box center [379, 278] width 61 height 35
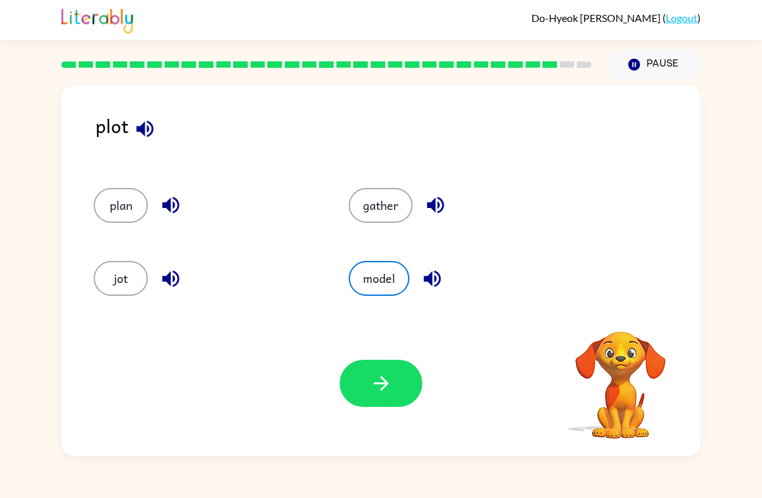
click at [378, 373] on icon "button" at bounding box center [381, 383] width 23 height 23
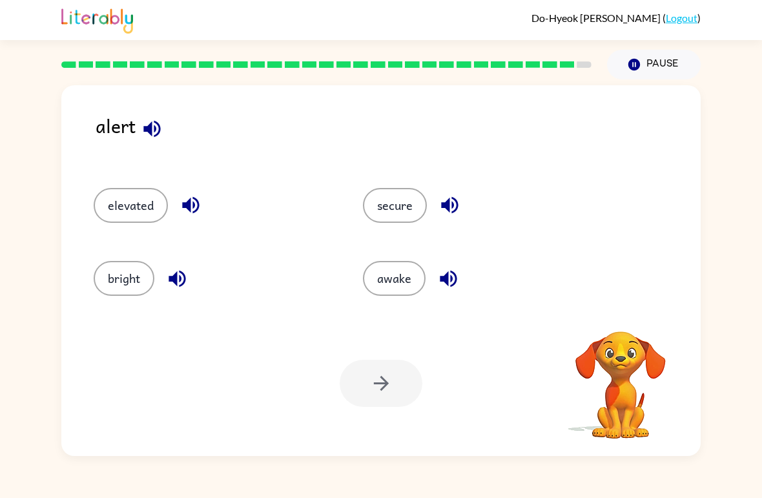
click at [393, 202] on button "secure" at bounding box center [395, 205] width 64 height 35
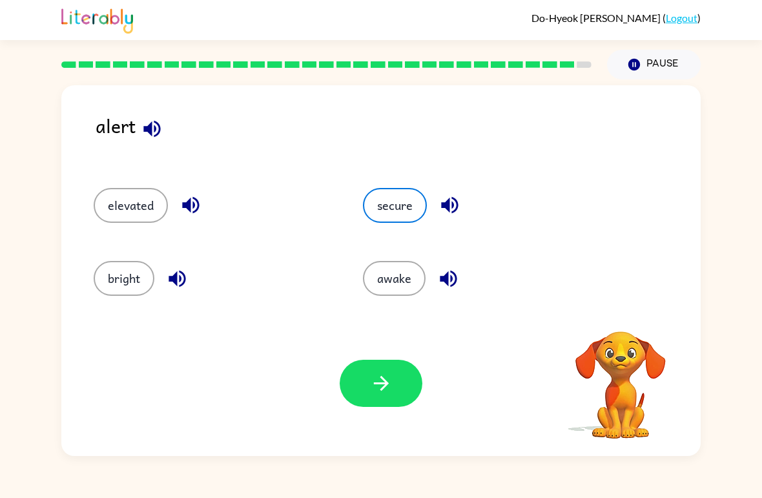
click at [375, 377] on icon "button" at bounding box center [381, 383] width 23 height 23
